Goal: Information Seeking & Learning: Learn about a topic

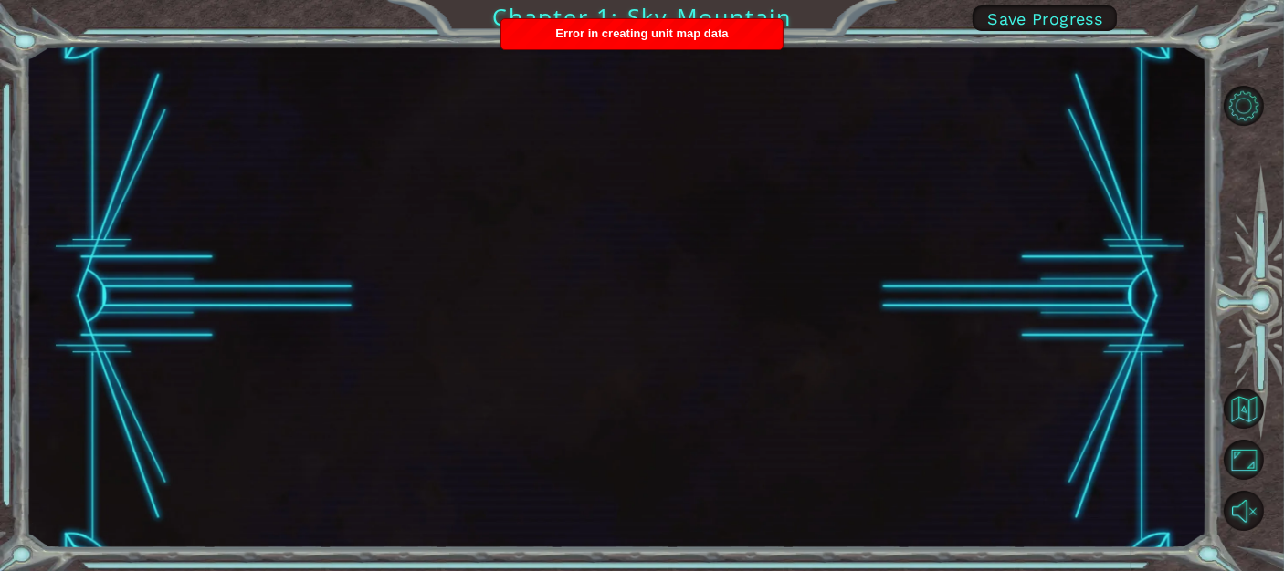
click at [708, 23] on div "Error in creating unit map data" at bounding box center [641, 34] width 281 height 30
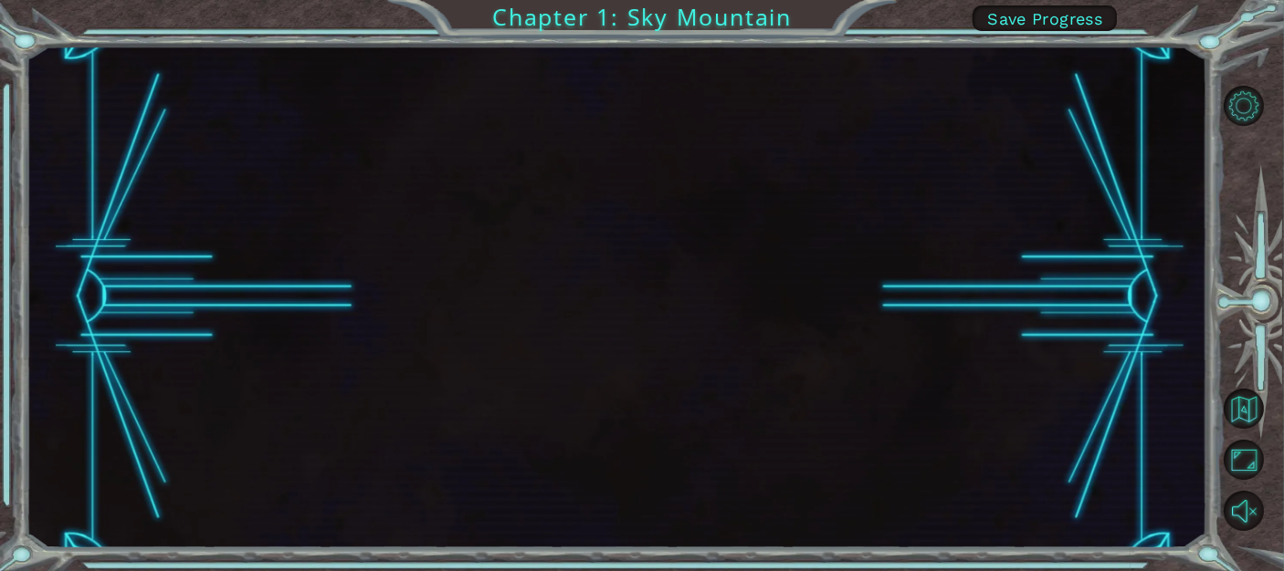
click at [738, 10] on div "Chapter 1: Sky Mountain Save Progress" at bounding box center [642, 285] width 1284 height 571
click at [794, 208] on div at bounding box center [616, 297] width 1181 height 503
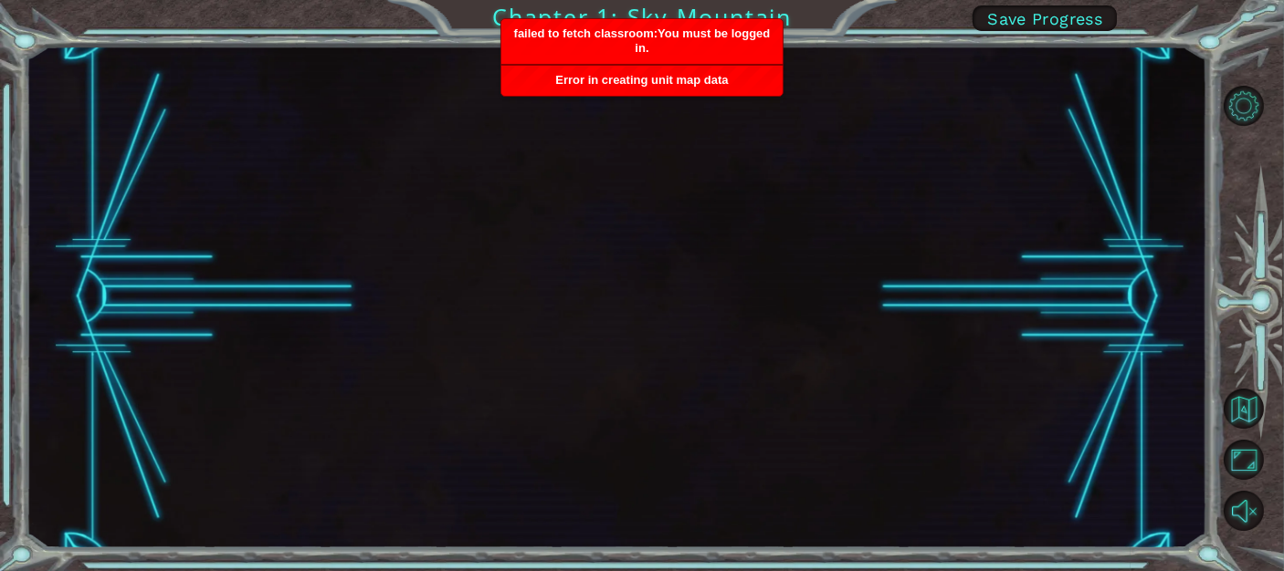
click at [693, 15] on div "Chapter 1: Sky Mountain Save Progress" at bounding box center [642, 285] width 1284 height 571
click at [695, 37] on span "failed to fetch classroom:You must be logged in." at bounding box center [642, 40] width 257 height 28
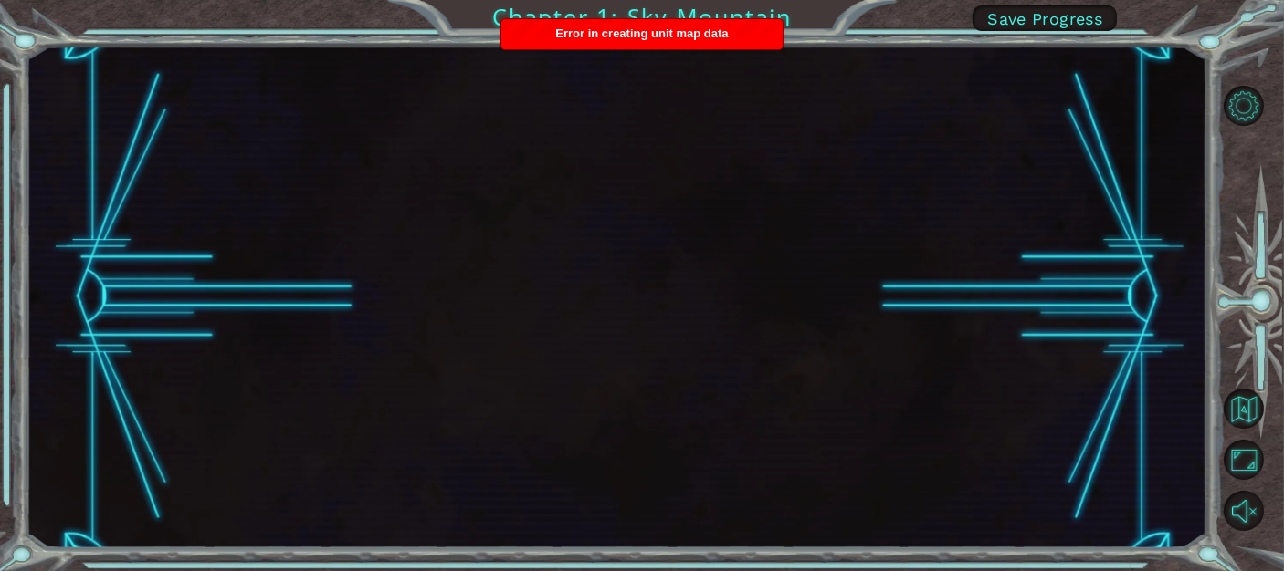
click at [695, 37] on span "Error in creating unit map data" at bounding box center [641, 33] width 173 height 14
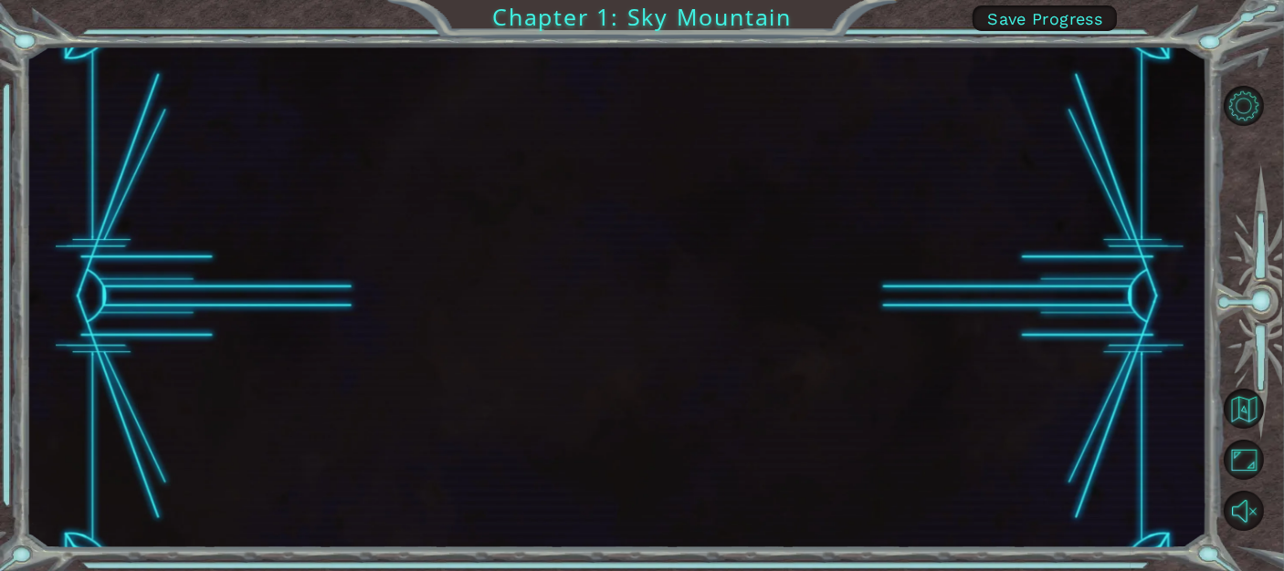
drag, startPoint x: 1247, startPoint y: 273, endPoint x: 1247, endPoint y: 5, distance: 268.4
click at [1249, 265] on div at bounding box center [1255, 309] width 58 height 149
click at [1084, 15] on span "Save Progress" at bounding box center [1044, 18] width 115 height 19
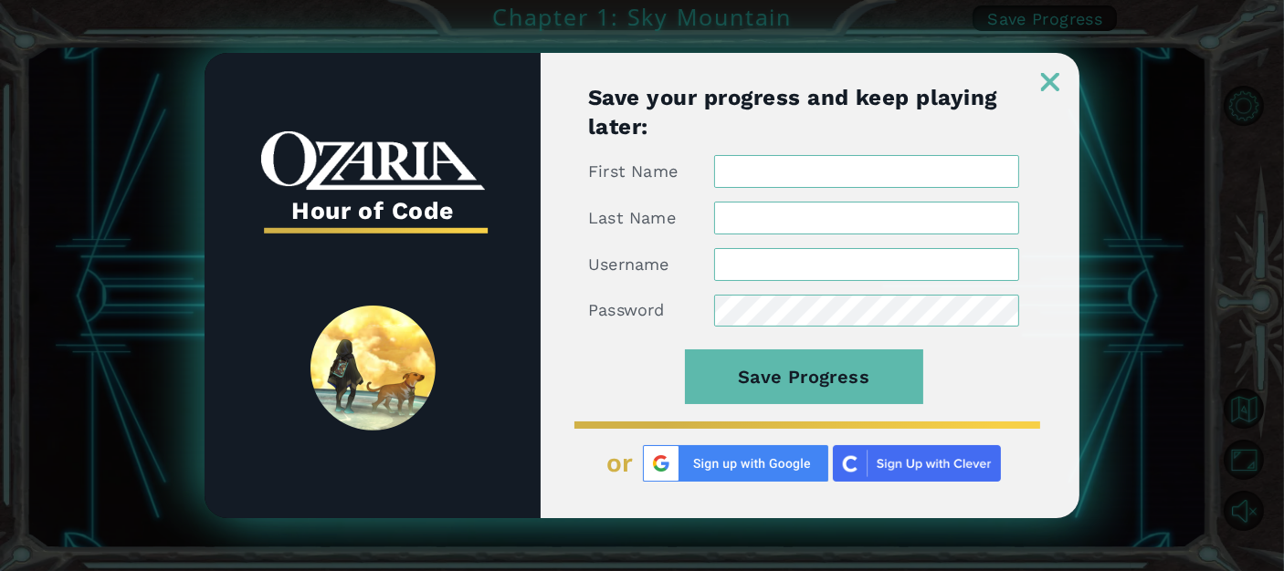
type input "[PERSON_NAME] J"
click at [1044, 81] on img at bounding box center [1050, 82] width 18 height 18
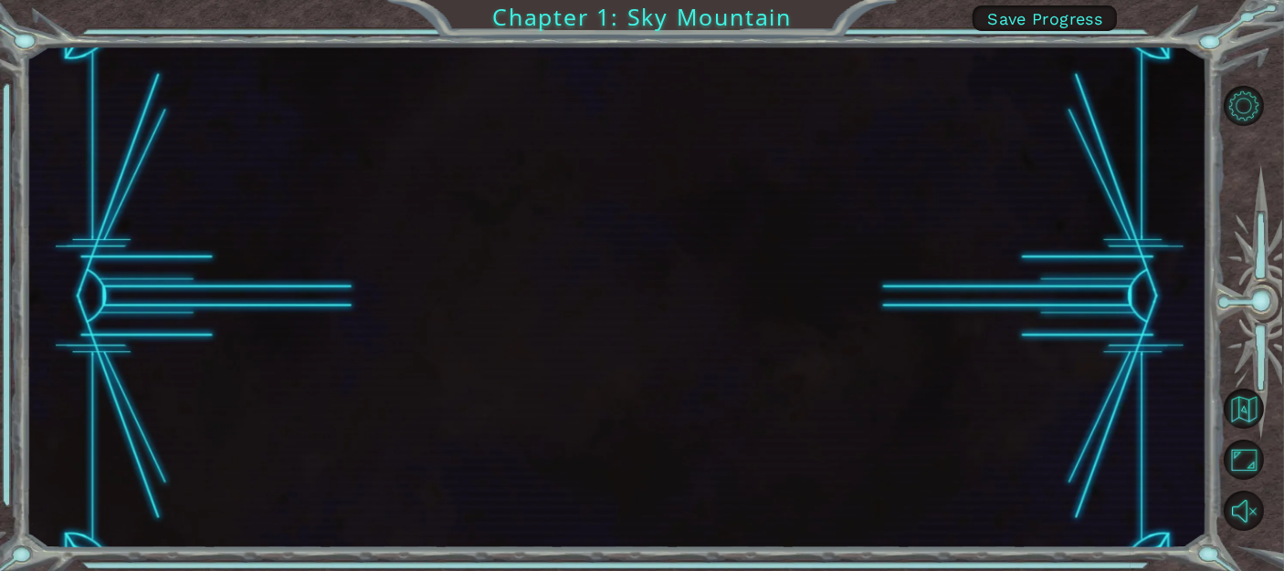
click at [55, 30] on div "Chapter 1: Sky Mountain Save Progress" at bounding box center [642, 285] width 1284 height 571
click at [70, 40] on div "Chapter 1: Sky Mountain Save Progress" at bounding box center [642, 285] width 1284 height 571
click at [68, 285] on div at bounding box center [616, 297] width 1181 height 503
click at [71, 283] on div at bounding box center [616, 297] width 1181 height 503
click at [1243, 415] on button "Back to Map" at bounding box center [1243, 409] width 40 height 40
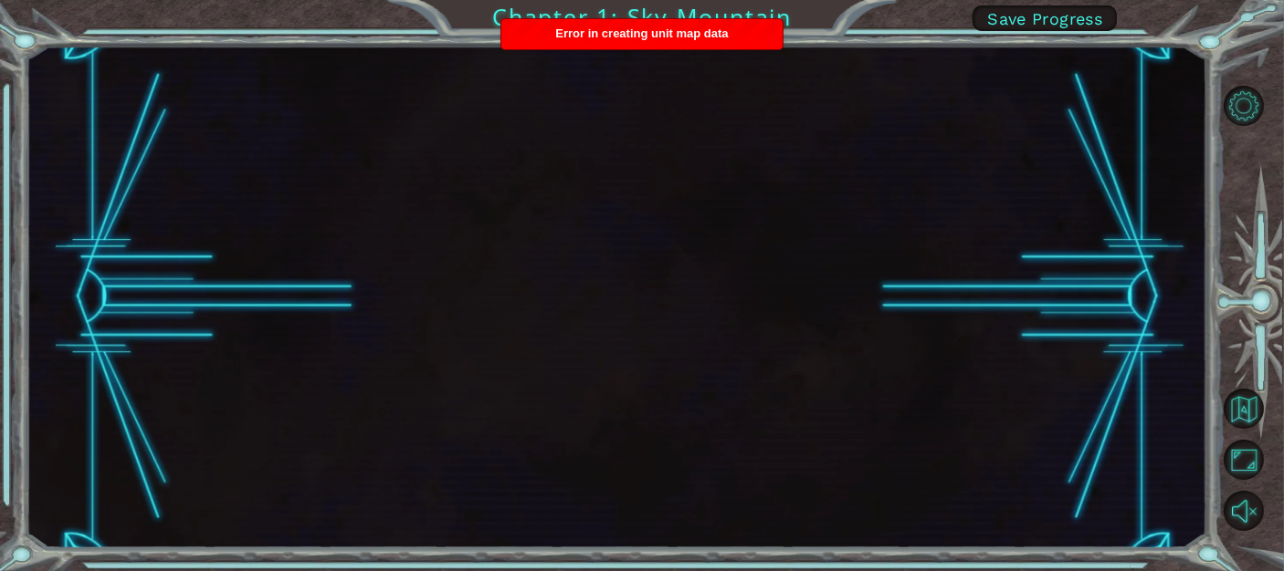
click at [613, 32] on span "Error in creating unit map data" at bounding box center [641, 33] width 173 height 14
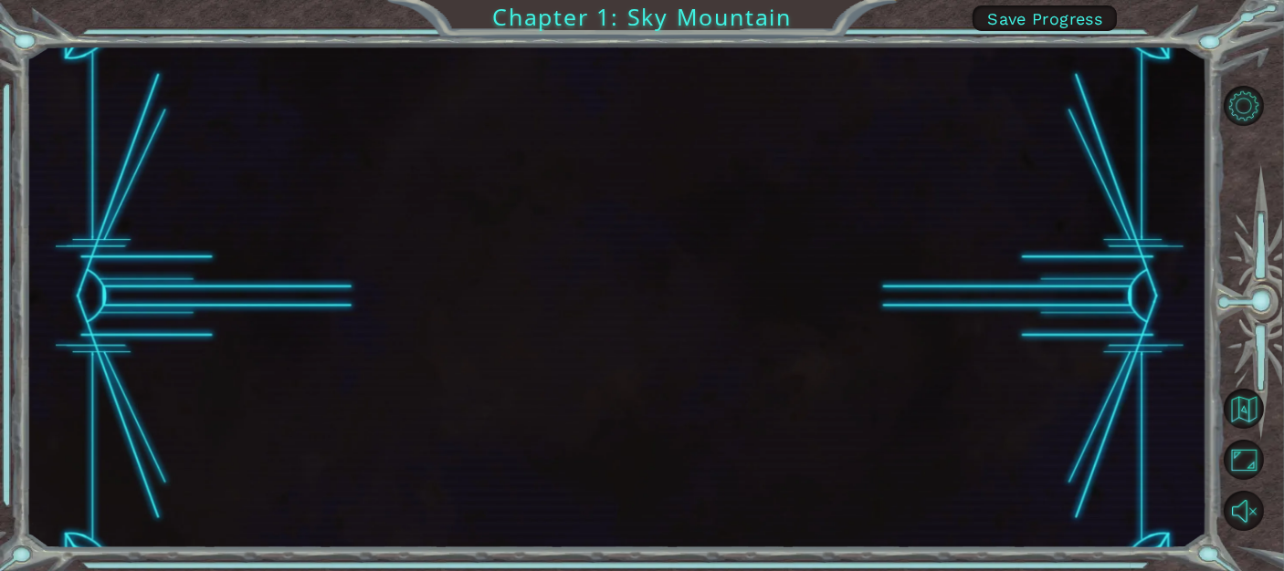
click at [563, 26] on div "Chapter 1: Sky Mountain Save Progress" at bounding box center [642, 285] width 1284 height 571
